Goal: Transaction & Acquisition: Purchase product/service

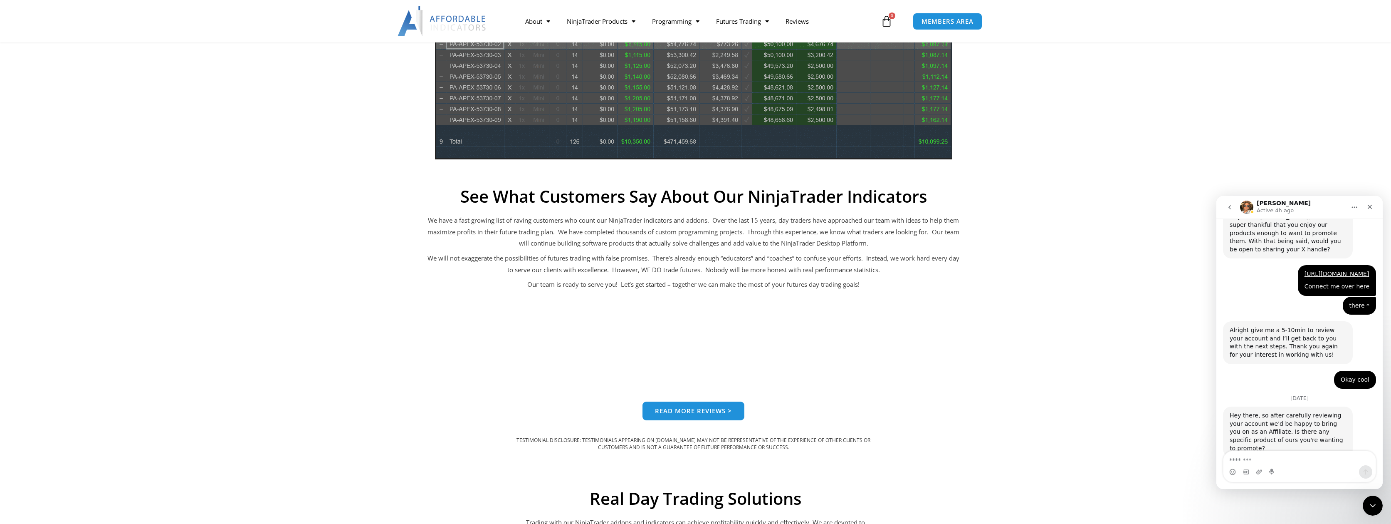
scroll to position [518, 0]
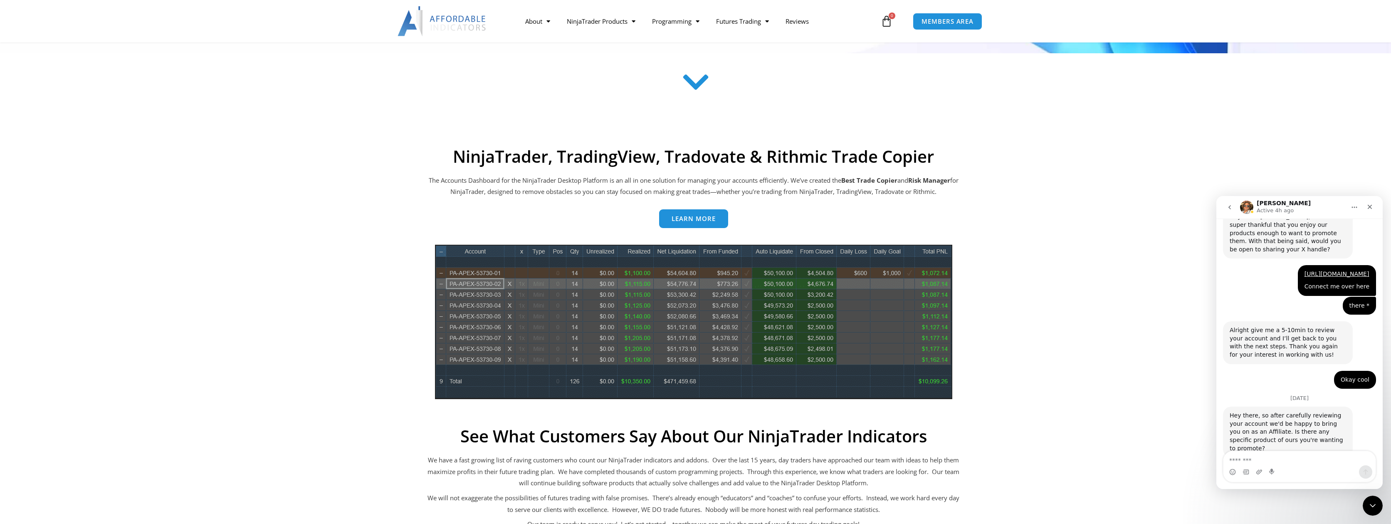
click at [859, 325] on img at bounding box center [693, 322] width 517 height 154
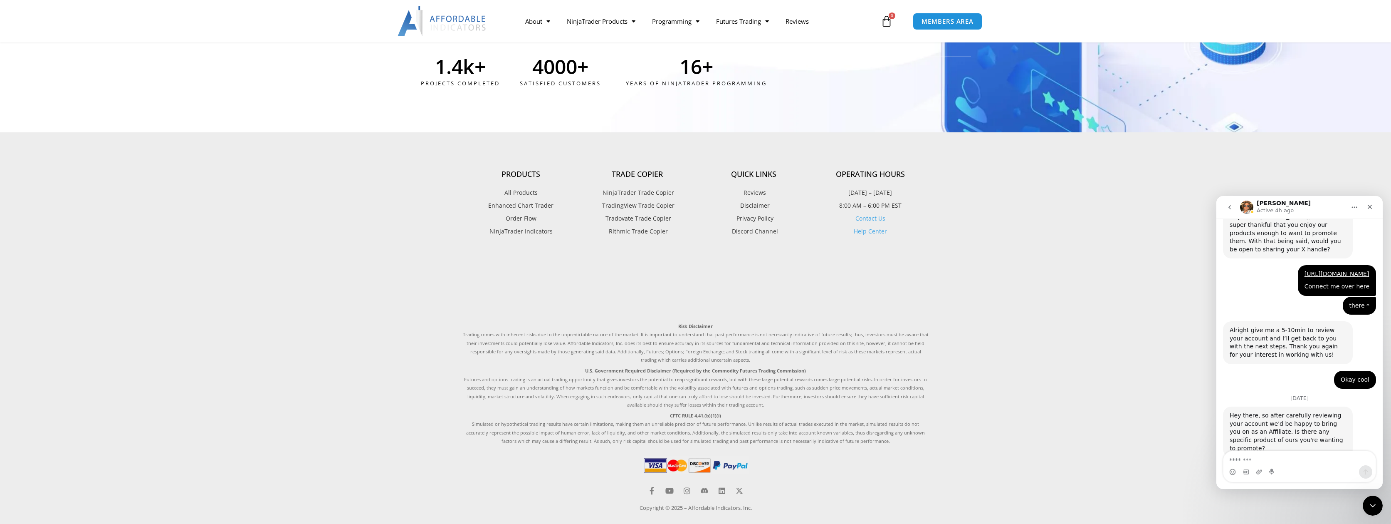
scroll to position [2245, 0]
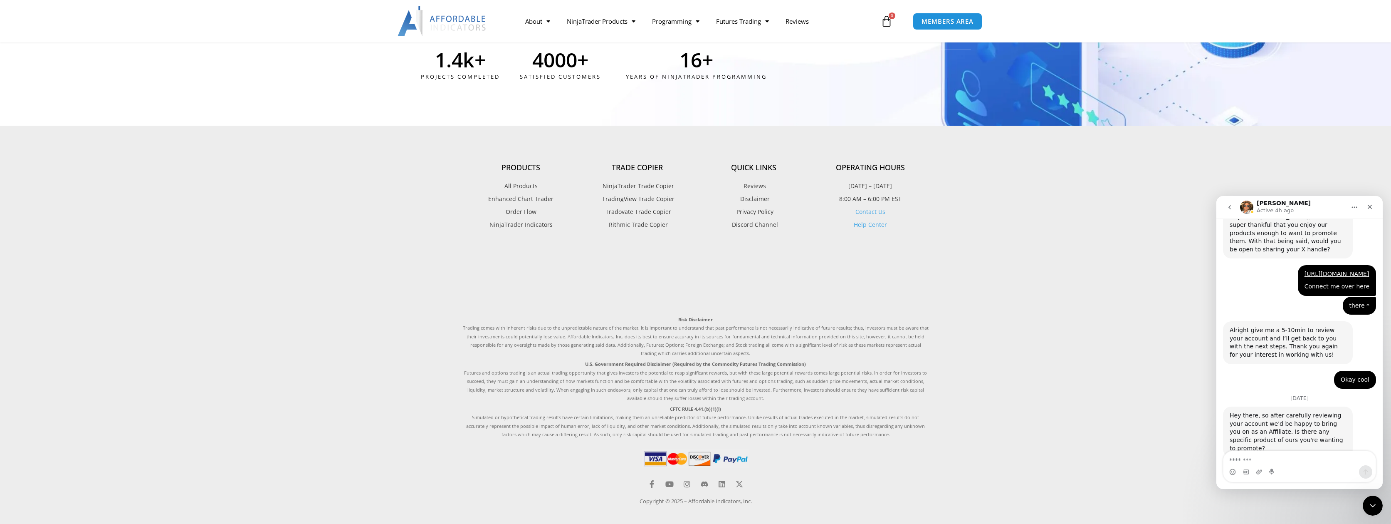
click at [991, 221] on footer "Products All Products Enhanced Chart Trader Order Flow NinjaTrader Indicators T…" at bounding box center [695, 328] width 1391 height 405
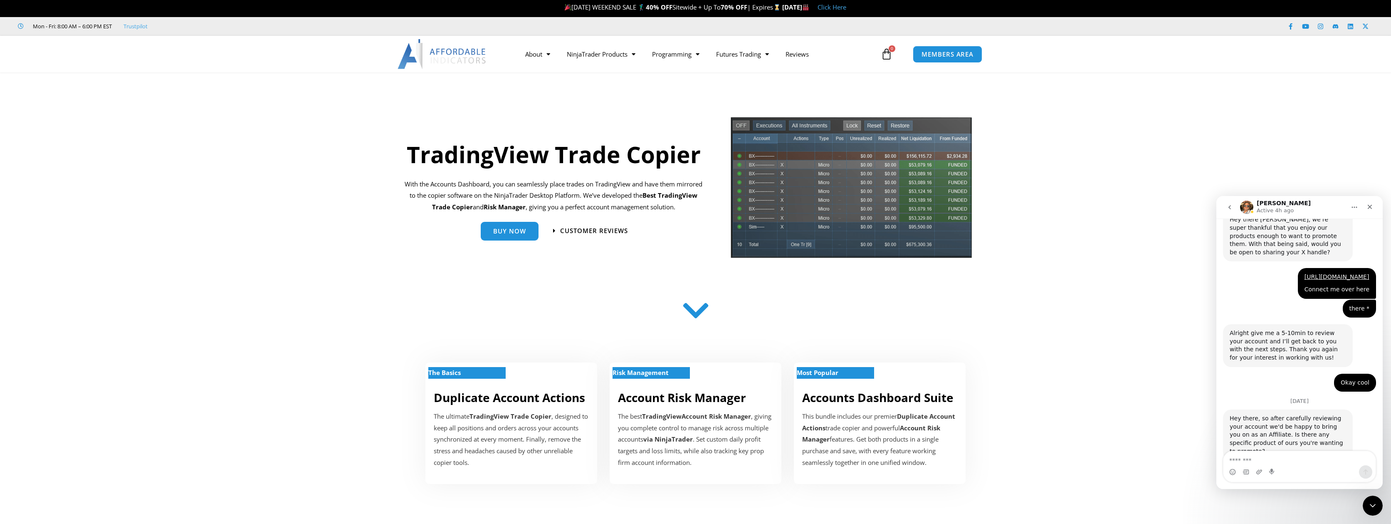
scroll to position [1090, 0]
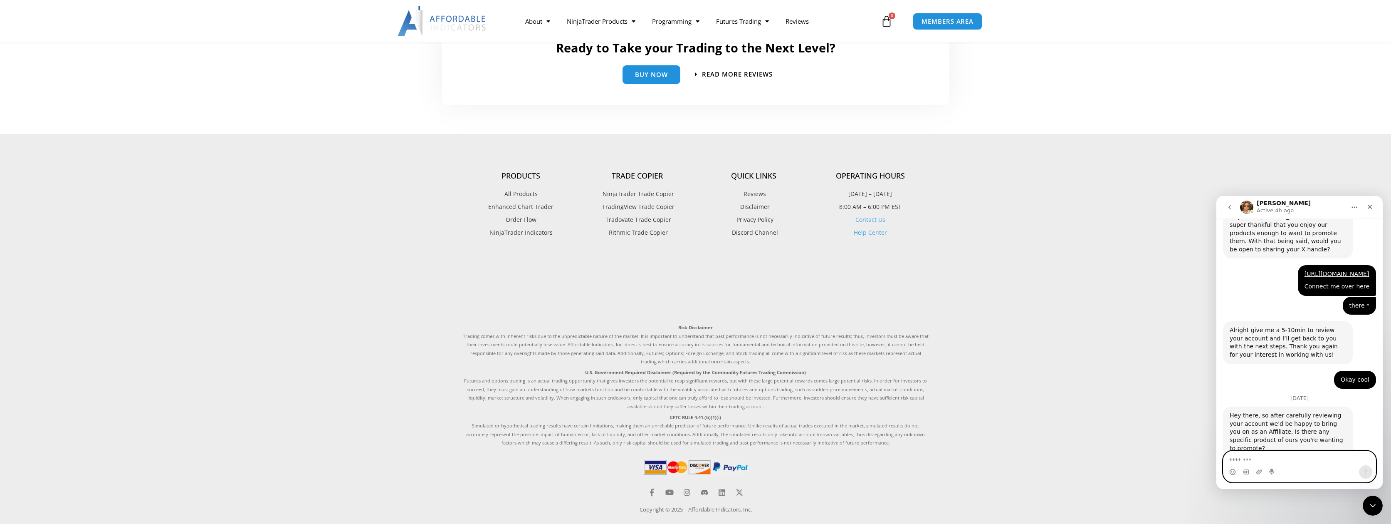
scroll to position [1947, 0]
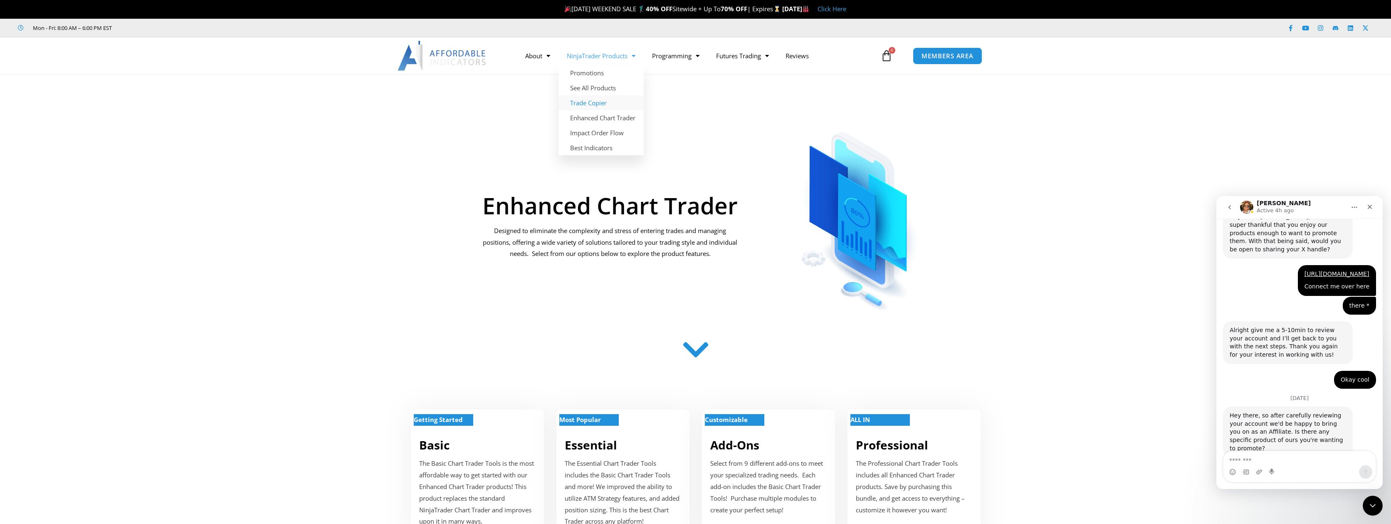
click at [624, 103] on link "Trade Copier" at bounding box center [600, 102] width 85 height 15
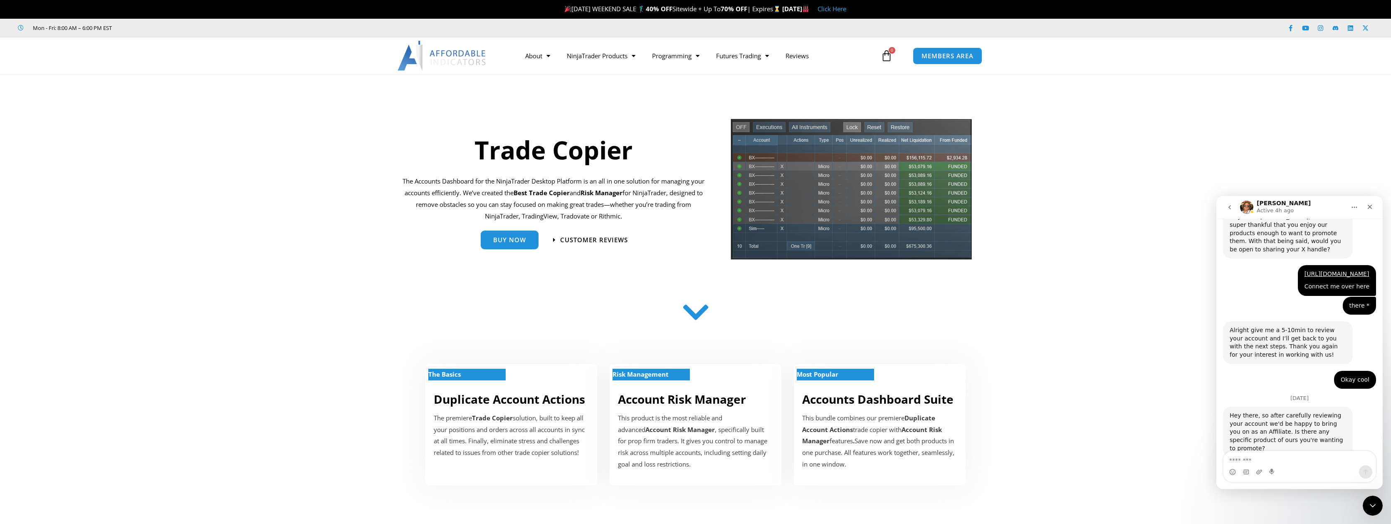
click at [696, 316] on icon at bounding box center [696, 312] width 30 height 30
drag, startPoint x: 689, startPoint y: 9, endPoint x: 744, endPoint y: 10, distance: 54.9
click at [744, 10] on span "LABOR DAY WEEKEND SALE 🏌️‍♂️ 40% OFF Sitewide + Up To 70% OFF | Expires" at bounding box center [672, 9] width 219 height 8
drag, startPoint x: 803, startPoint y: 9, endPoint x: 857, endPoint y: 8, distance: 54.5
click at [857, 8] on p "LABOR DAY WEEKEND SALE 🏌️‍♂️ 40% OFF Sitewide + Up To 70% OFF | Expires Thursda…" at bounding box center [704, 9] width 1373 height 12
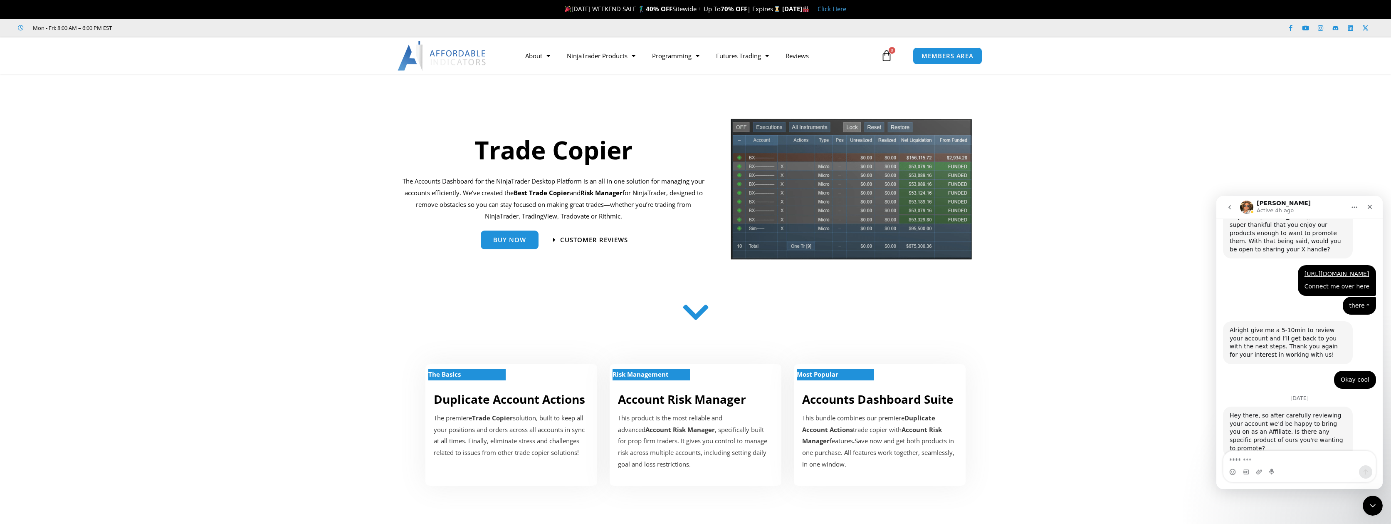
click at [749, 8] on span "LABOR DAY WEEKEND SALE 🏌️‍♂️ 40% OFF Sitewide + Up To 70% OFF | Expires" at bounding box center [672, 9] width 219 height 8
click at [745, 89] on link "Prop Firms" at bounding box center [739, 87] width 63 height 15
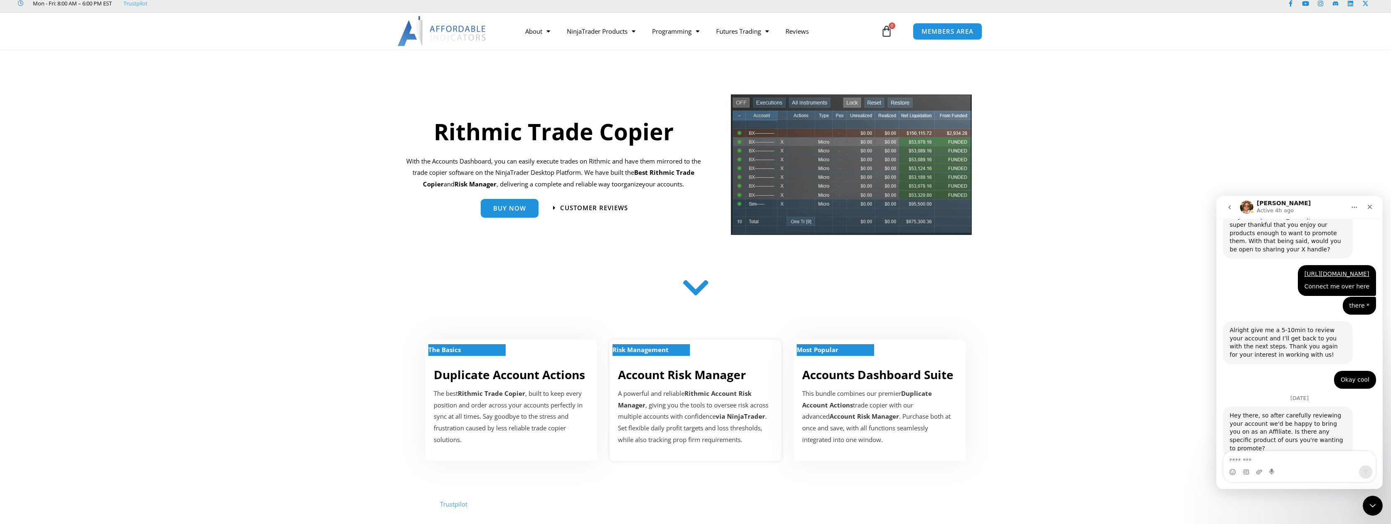
scroll to position [6, 0]
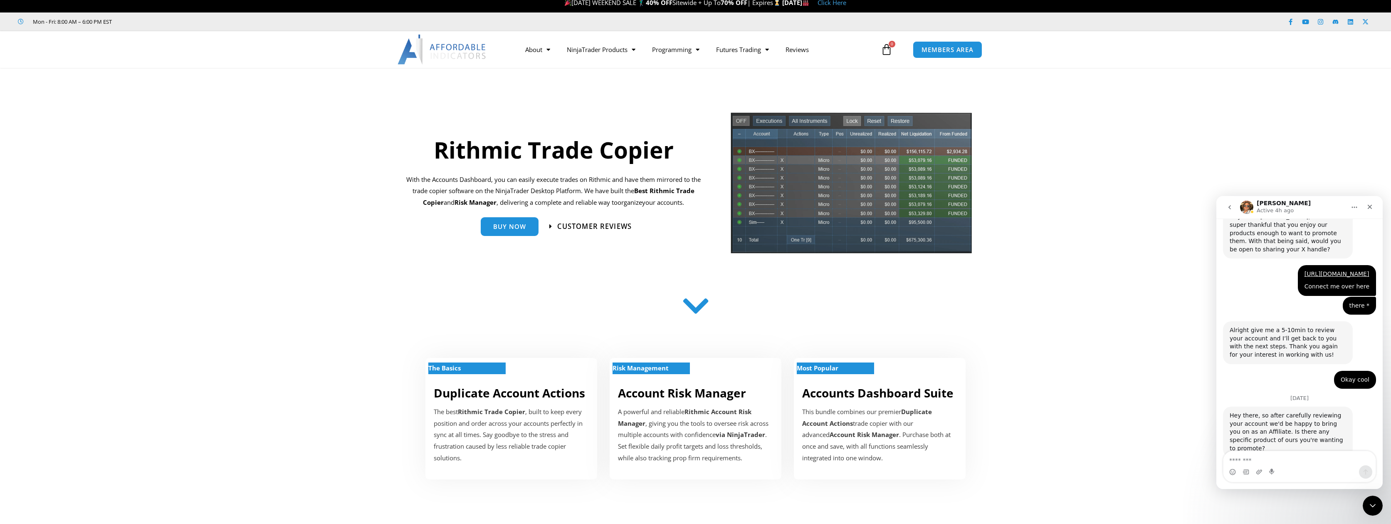
click at [585, 230] on span "Customer Reviews" at bounding box center [594, 225] width 74 height 7
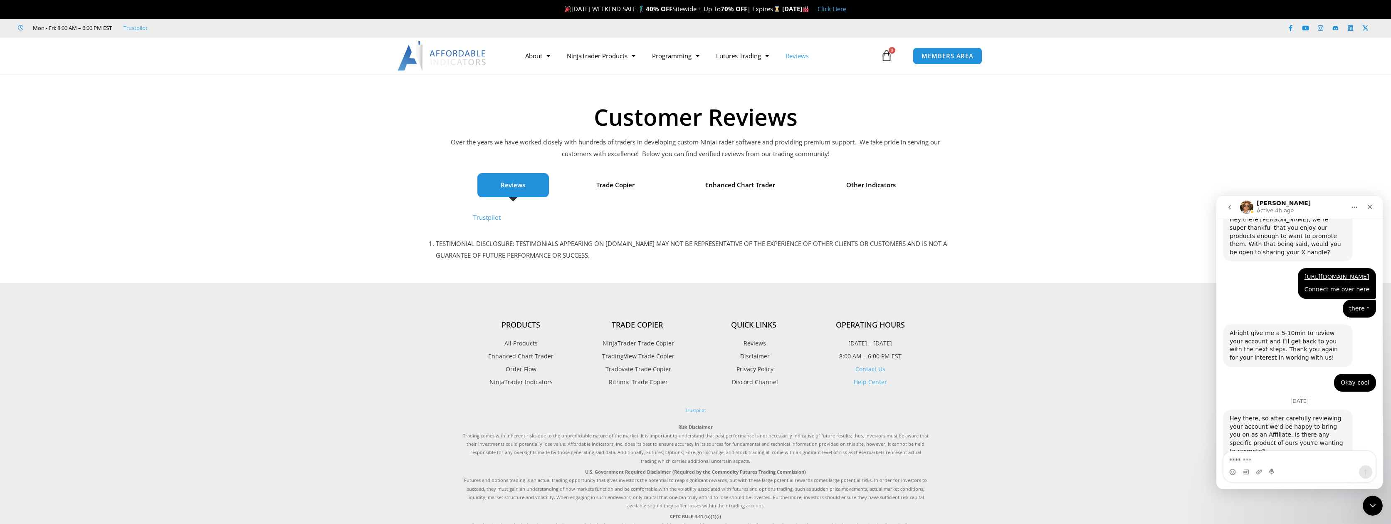
scroll to position [1090, 0]
click at [619, 187] on span "Trade Copier" at bounding box center [615, 185] width 38 height 12
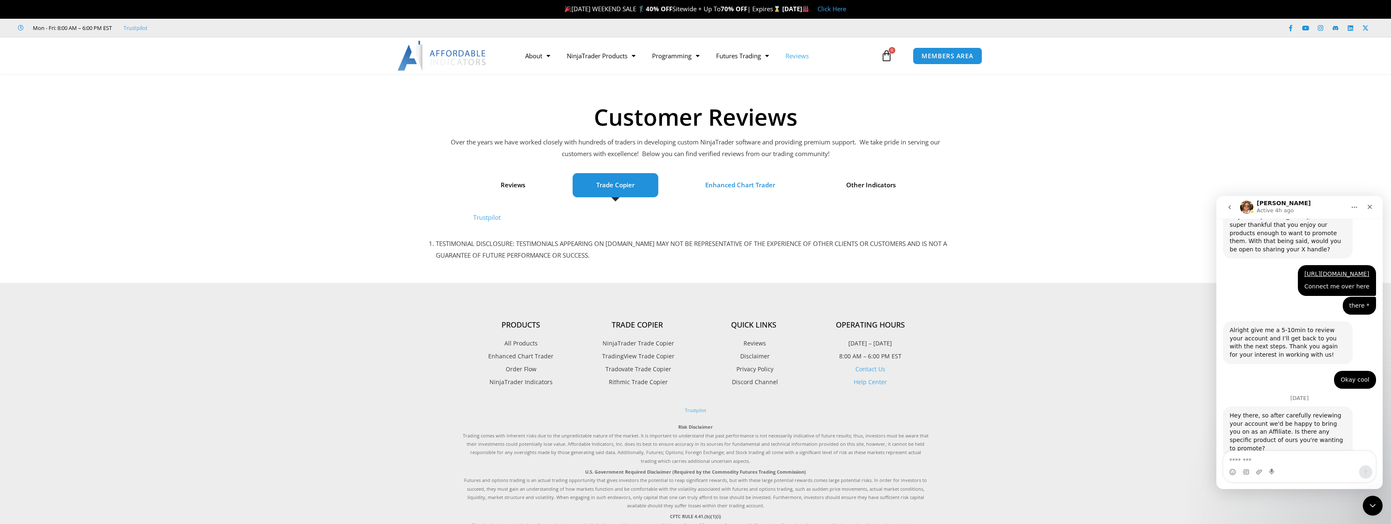
click at [525, 182] on span "Enhanced Chart Trader" at bounding box center [513, 185] width 25 height 12
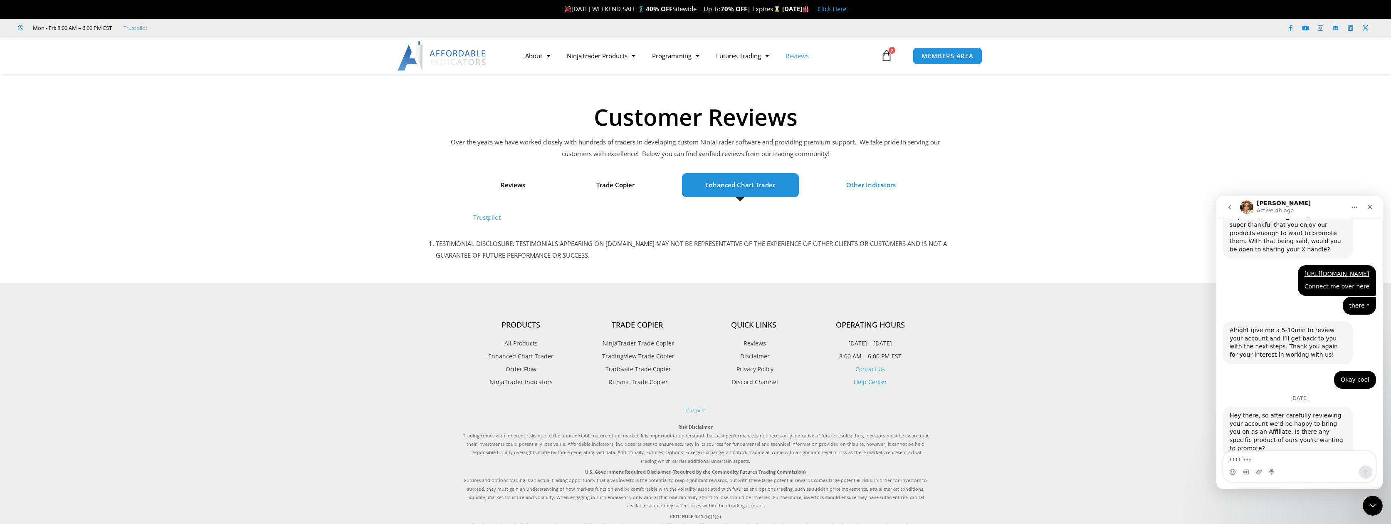
click at [851, 184] on span "Other Indicators" at bounding box center [870, 185] width 49 height 12
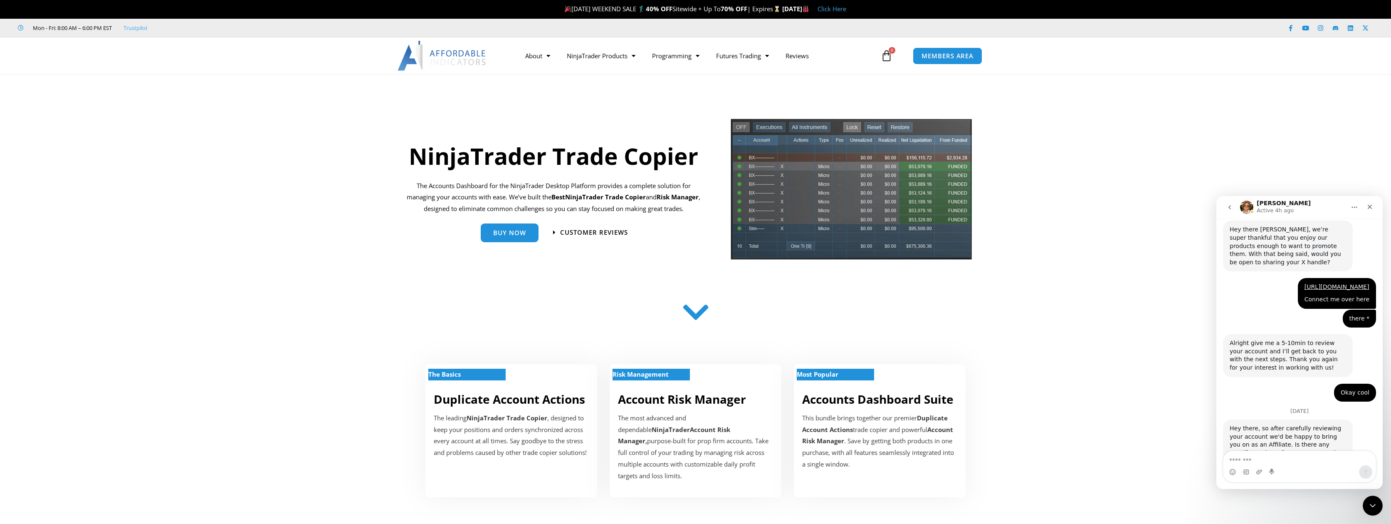
scroll to position [1090, 0]
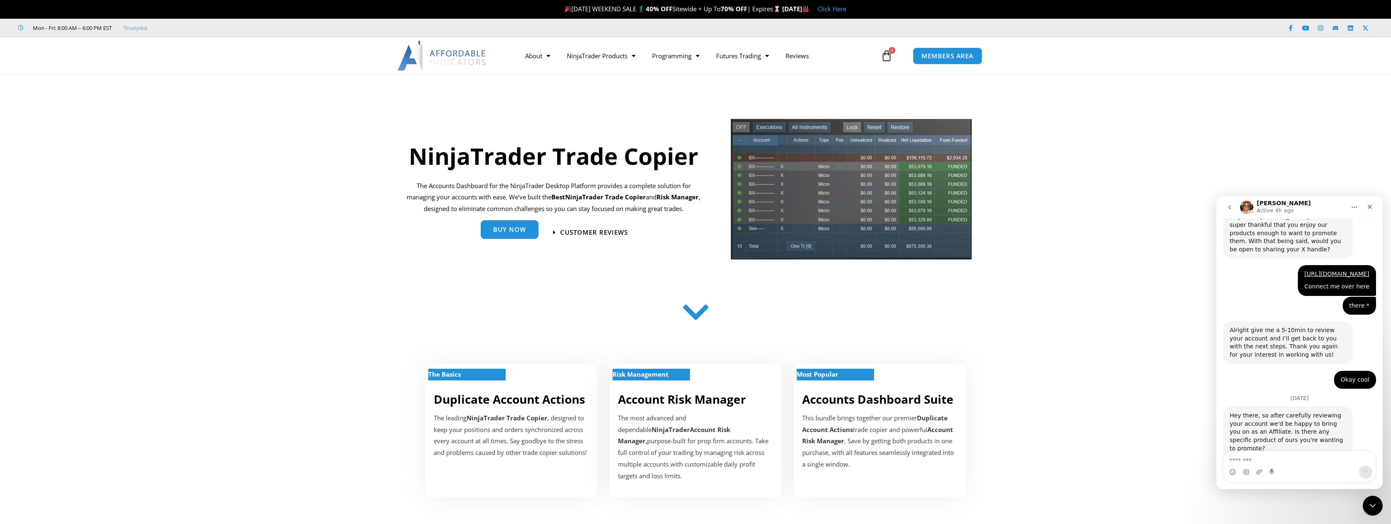
click at [514, 235] on link "Buy Now" at bounding box center [510, 229] width 58 height 19
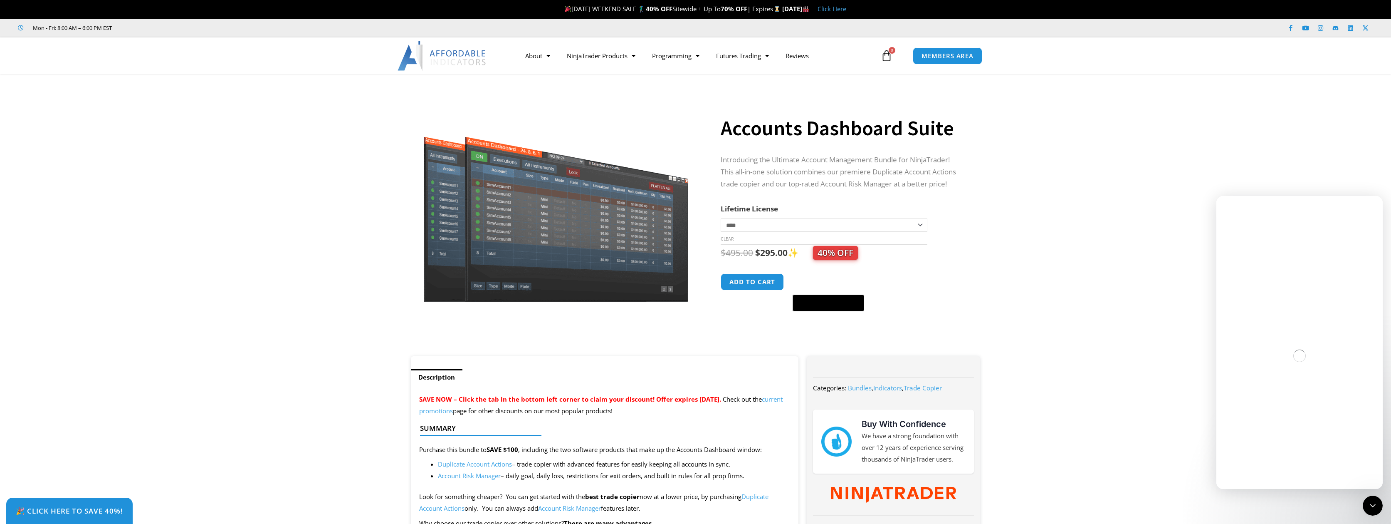
click at [795, 229] on select "**********" at bounding box center [824, 224] width 206 height 13
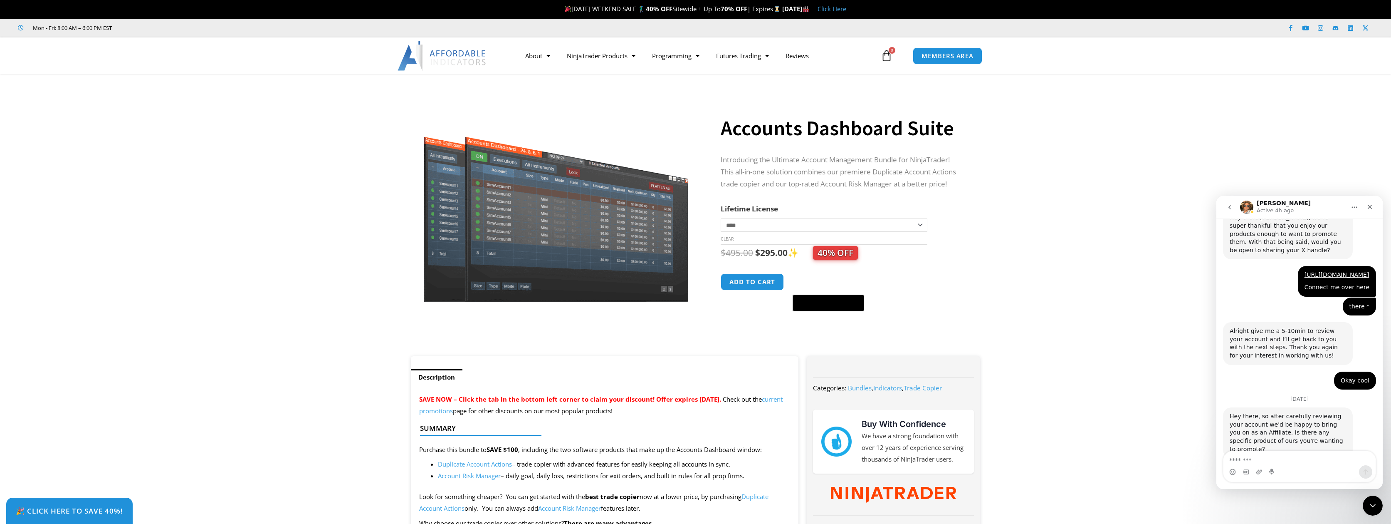
click at [784, 229] on select "**********" at bounding box center [824, 224] width 206 height 13
click at [721, 218] on select "**********" at bounding box center [824, 224] width 206 height 13
click at [771, 223] on select "**********" at bounding box center [824, 224] width 206 height 13
select select "*"
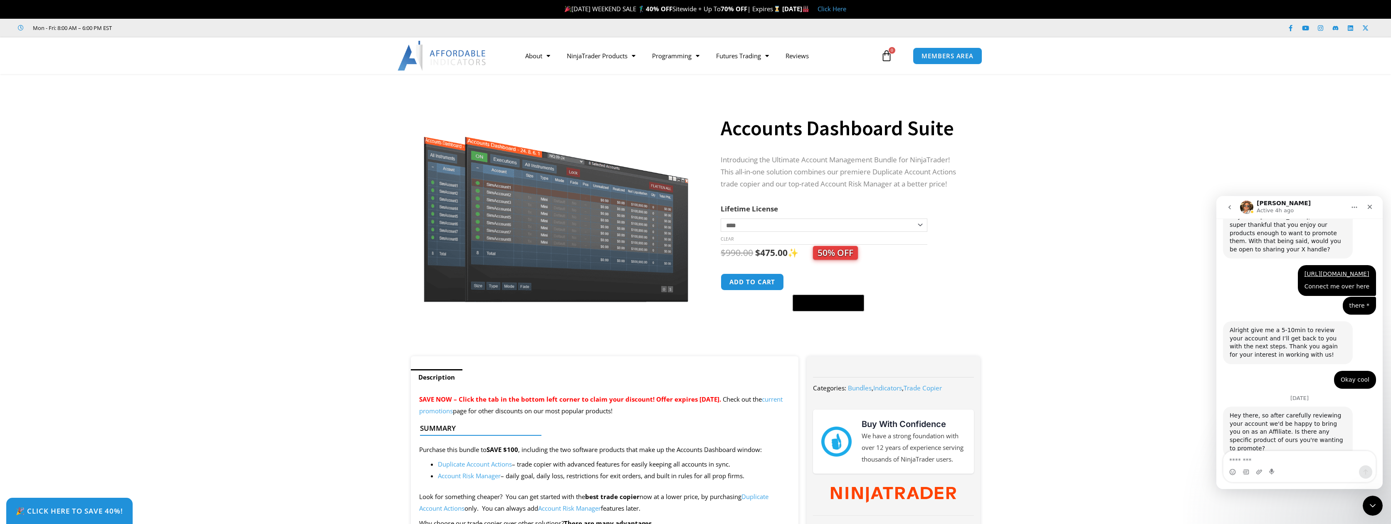
click at [721, 218] on select "**********" at bounding box center [824, 224] width 206 height 13
drag, startPoint x: 762, startPoint y: 254, endPoint x: 792, endPoint y: 254, distance: 29.9
click at [792, 254] on span "$ 495.00 Original price was: $495.00. $ 295.00 Current price is: $295.00. ✨ 40%…" at bounding box center [789, 253] width 137 height 12
click at [927, 272] on div "$ 495.00 Original price was: $495.00. $ 295.00 Current price is: $295.00. ✨ 40%…" at bounding box center [842, 278] width 243 height 67
click at [926, 276] on div "Accounts Dashboard Suite quantity Add to cart @import url(//[DOMAIN_NAME][URL])…" at bounding box center [842, 292] width 243 height 38
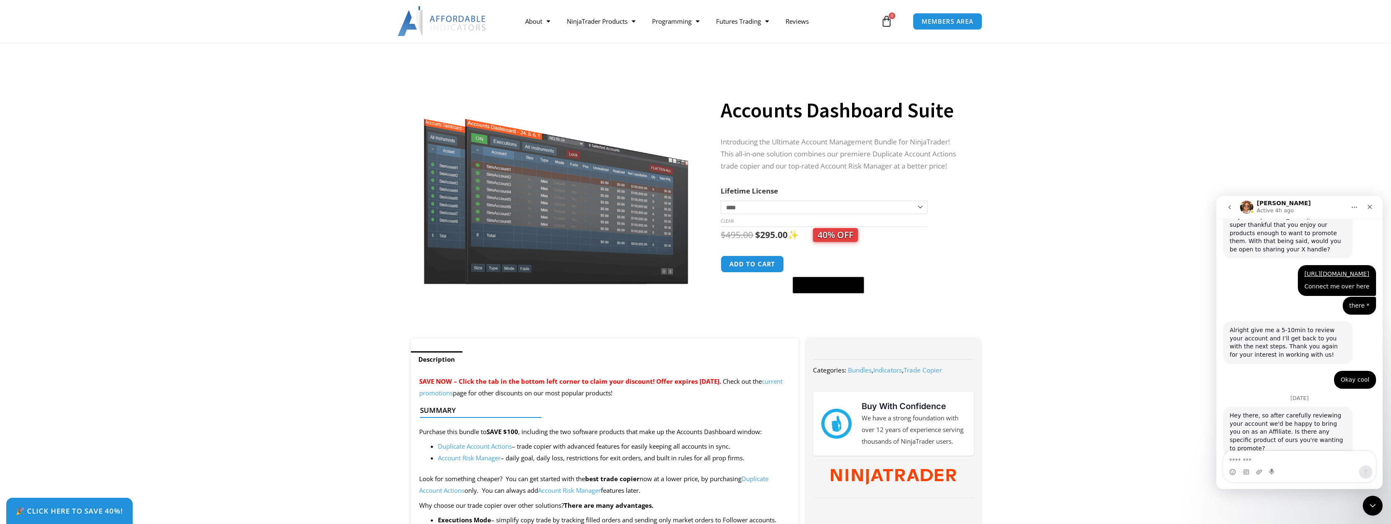
scroll to position [0, 0]
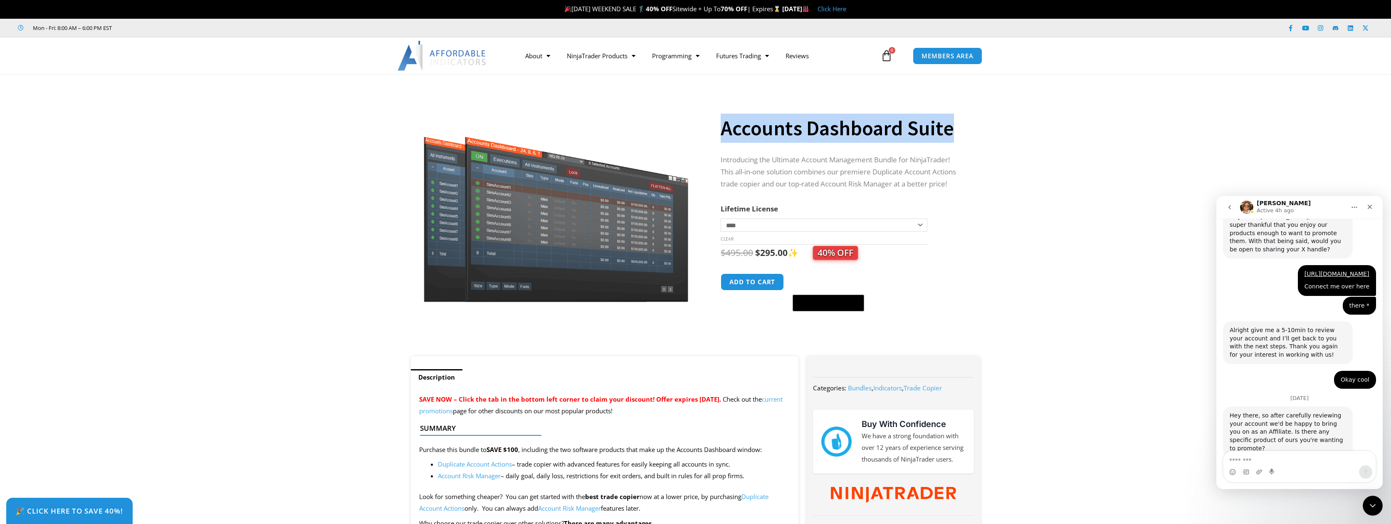
drag, startPoint x: 726, startPoint y: 128, endPoint x: 959, endPoint y: 127, distance: 233.3
click at [959, 127] on div "**********" at bounding box center [696, 219] width 578 height 274
copy div "Accounts Dashboard Suite"
